Goal: Information Seeking & Learning: Learn about a topic

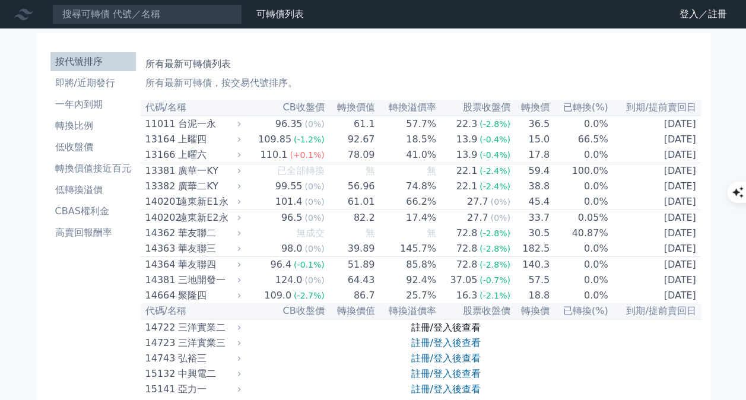
click at [424, 333] on link "註冊/登入後查看" at bounding box center [445, 327] width 69 height 11
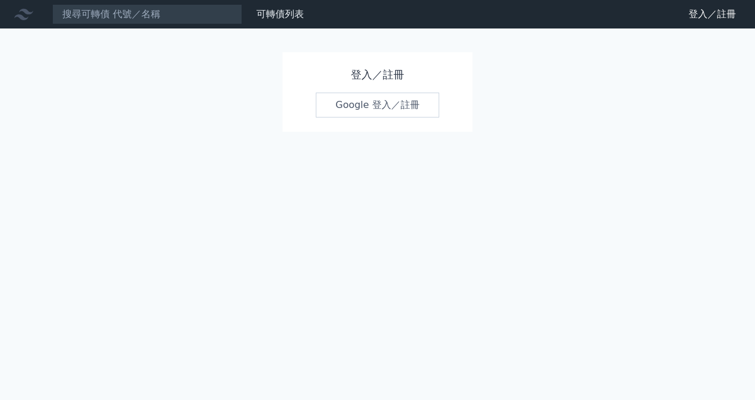
click at [393, 112] on link "Google 登入／註冊" at bounding box center [377, 105] width 123 height 25
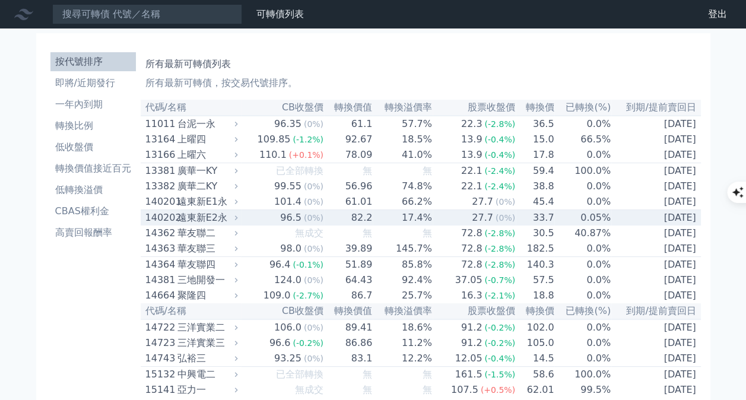
scroll to position [1689, 0]
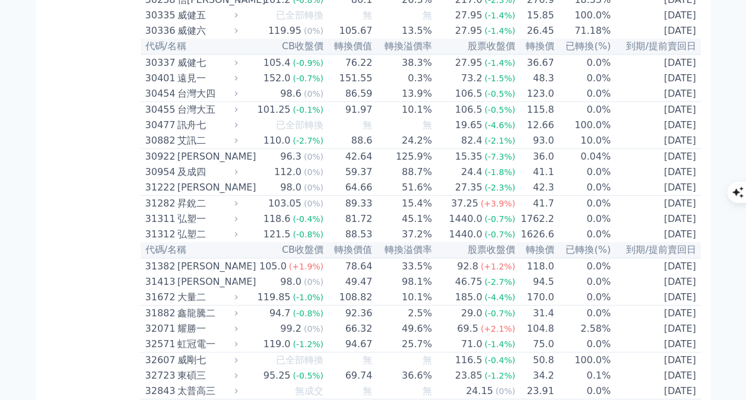
drag, startPoint x: 68, startPoint y: 209, endPoint x: 201, endPoint y: 205, distance: 132.9
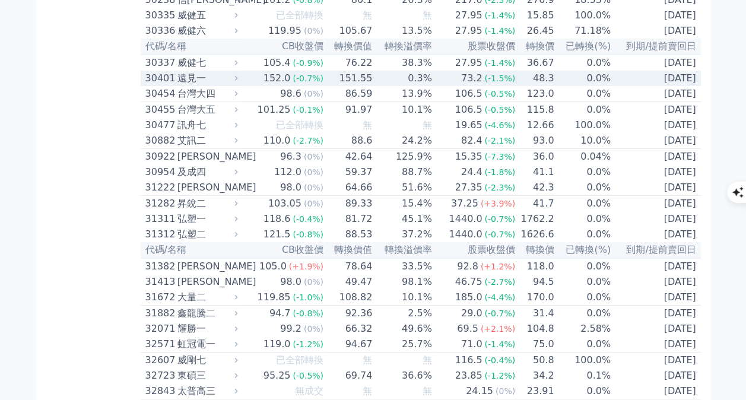
click at [376, 86] on td "0.3%" at bounding box center [402, 78] width 59 height 15
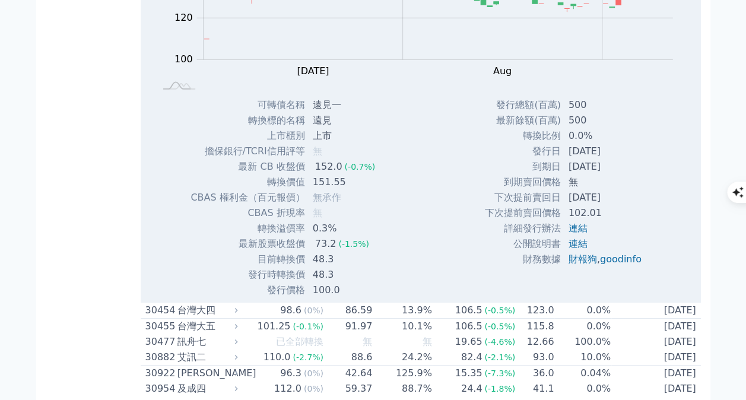
scroll to position [1808, 0]
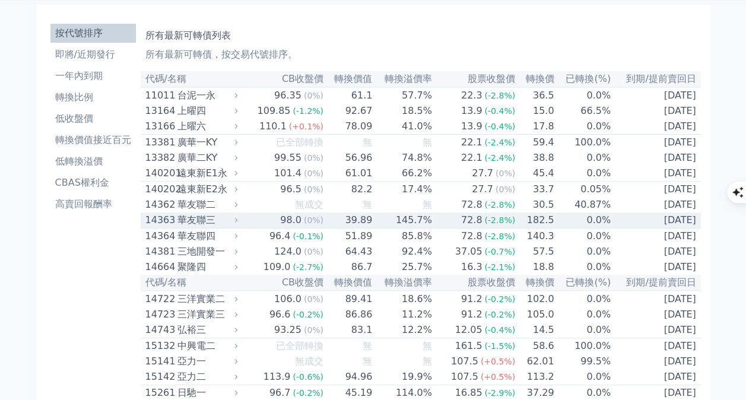
scroll to position [0, 0]
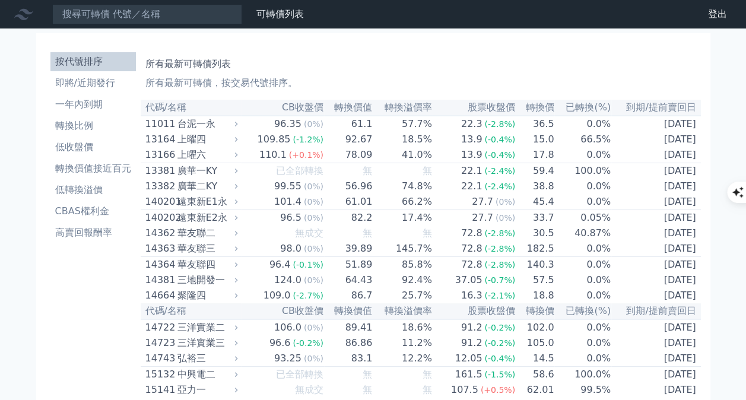
click at [420, 107] on th "轉換溢價率" at bounding box center [402, 108] width 59 height 16
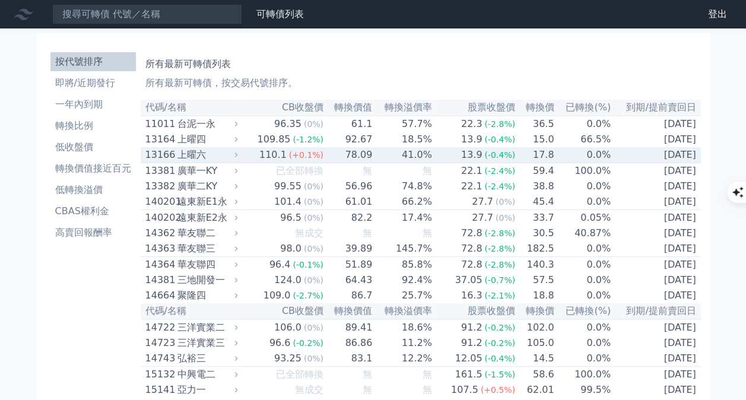
click at [394, 158] on td "41.0%" at bounding box center [402, 155] width 59 height 16
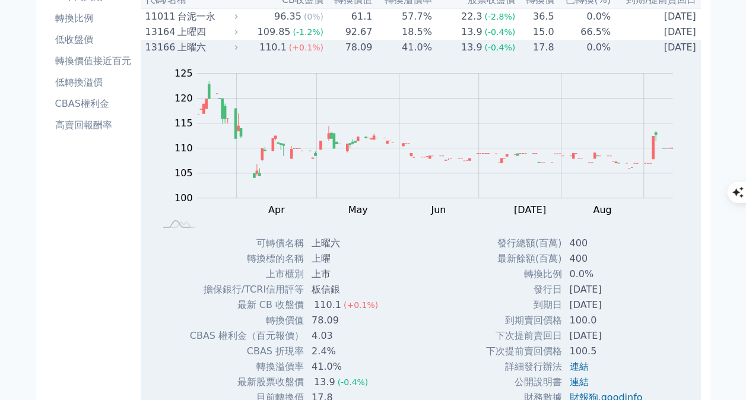
scroll to position [237, 0]
